Goal: Task Accomplishment & Management: Manage account settings

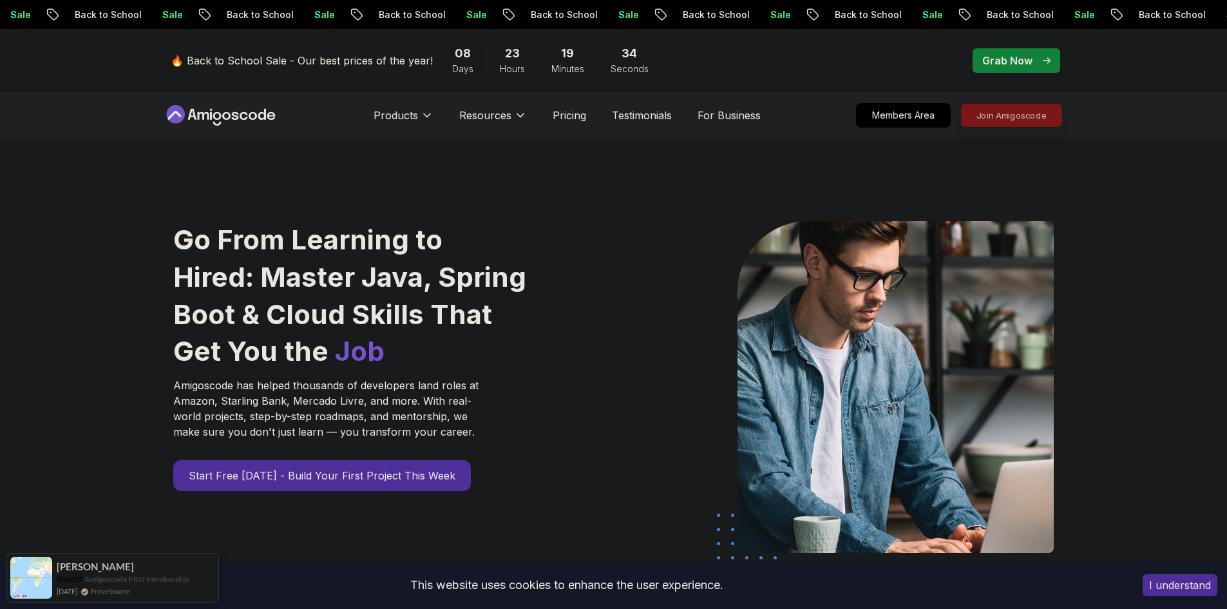
click at [965, 116] on p "Join Amigoscode" at bounding box center [1011, 115] width 100 height 22
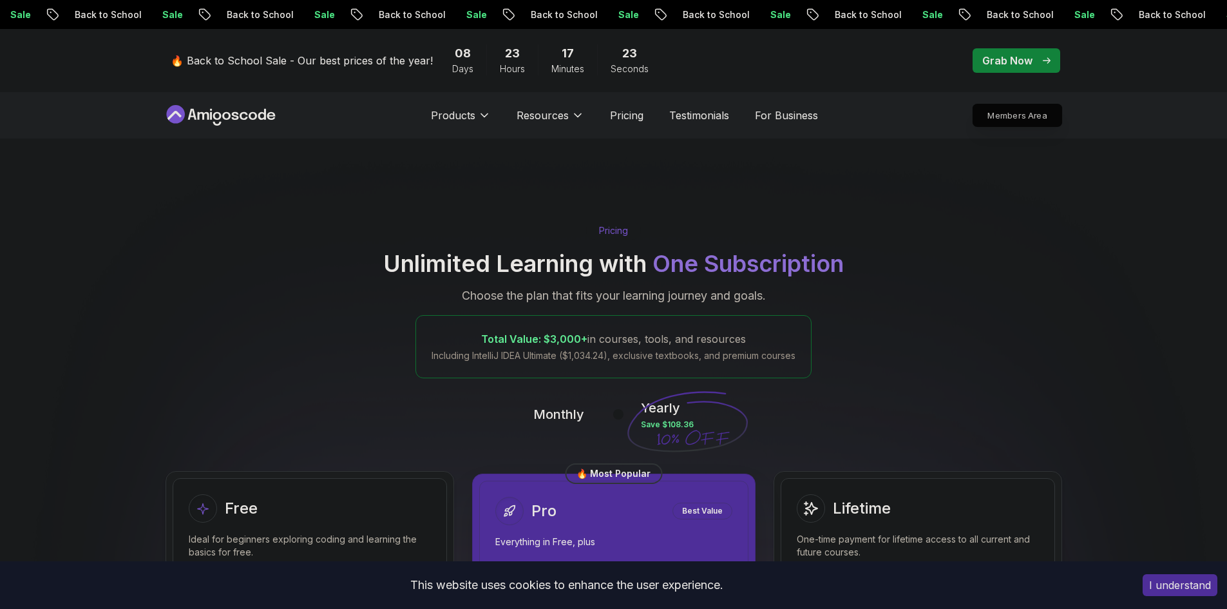
click at [1014, 117] on p "Members Area" at bounding box center [1016, 115] width 89 height 22
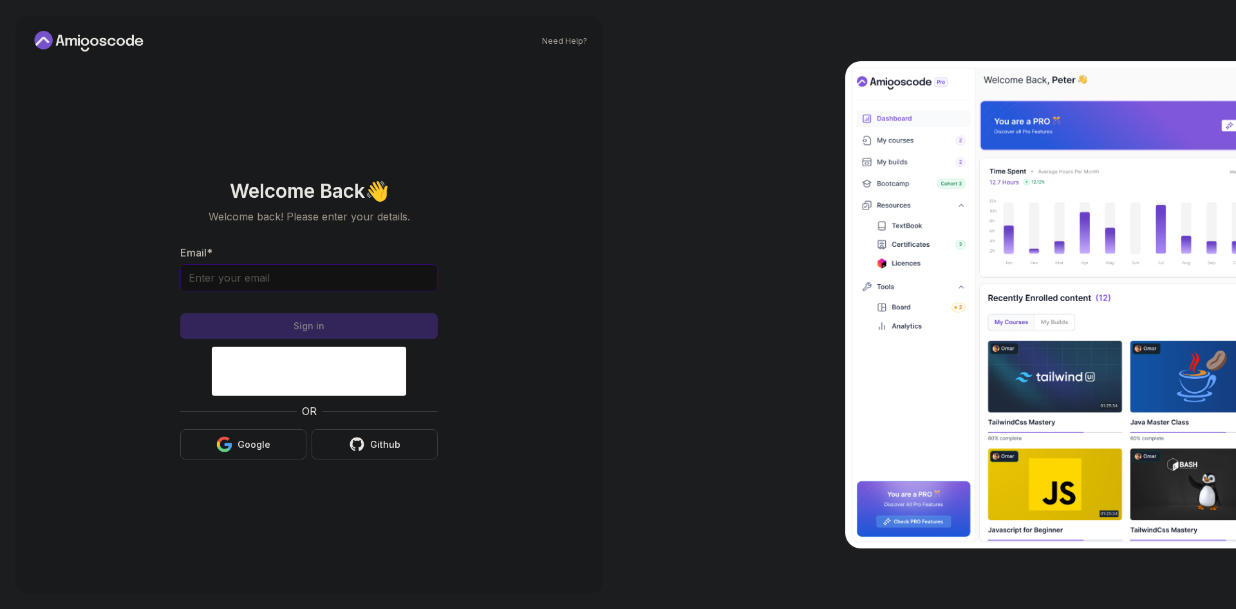
click at [343, 287] on input "Email *" at bounding box center [309, 277] width 258 height 27
type input "[EMAIL_ADDRESS][DOMAIN_NAME]"
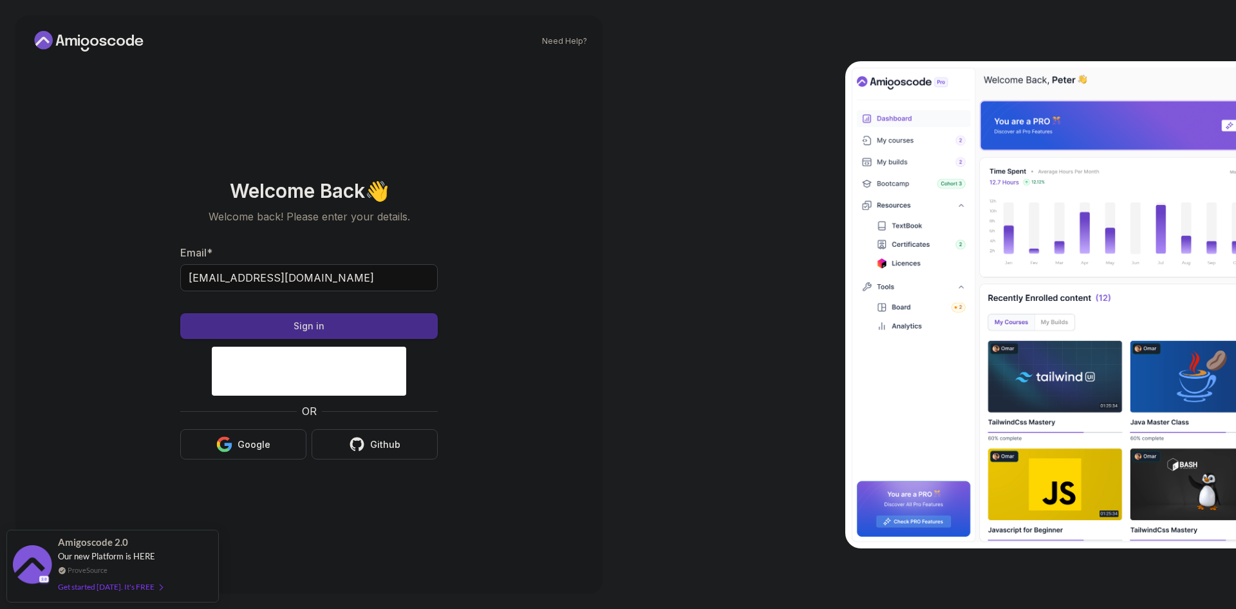
click at [348, 329] on button "Sign in" at bounding box center [309, 326] width 258 height 26
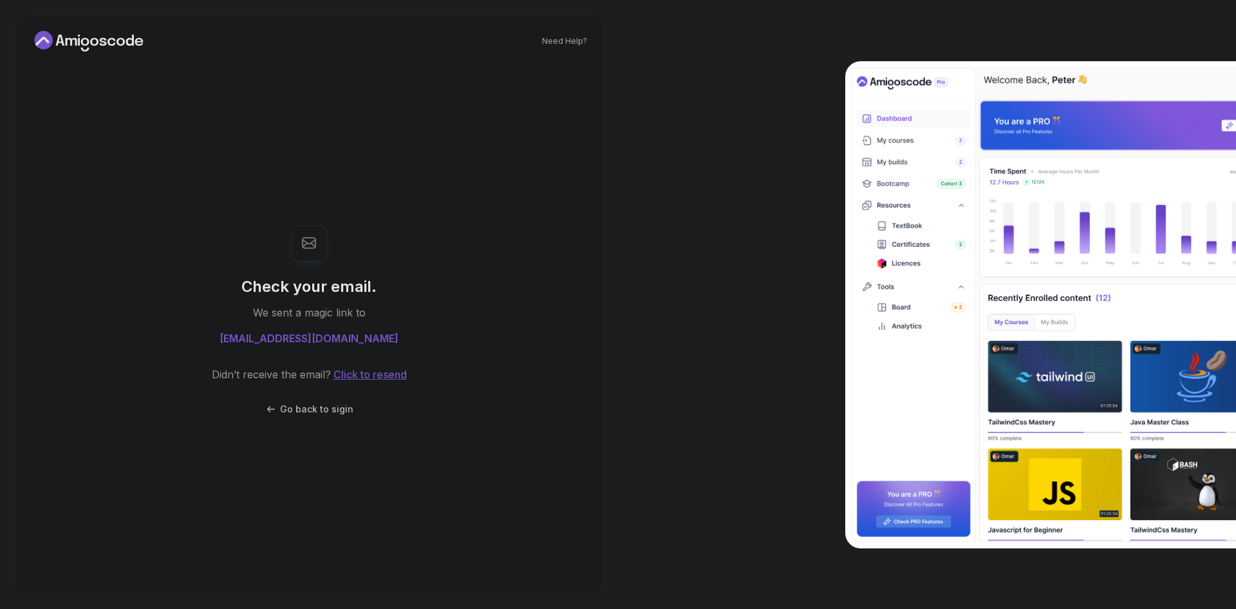
click at [379, 372] on button "Click to resend" at bounding box center [369, 373] width 76 height 15
